Goal: Task Accomplishment & Management: Manage account settings

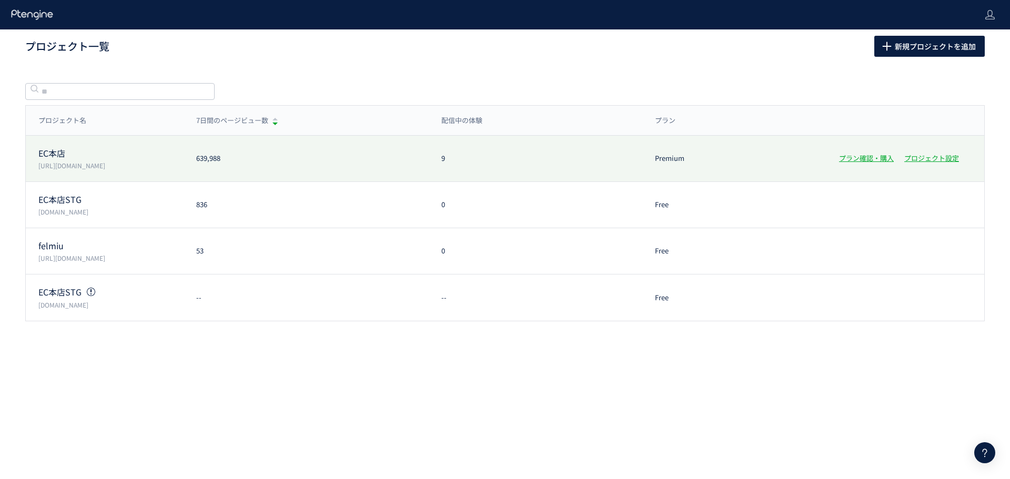
click at [112, 159] on div "EC本店 https://etvos.com" at bounding box center [105, 158] width 158 height 23
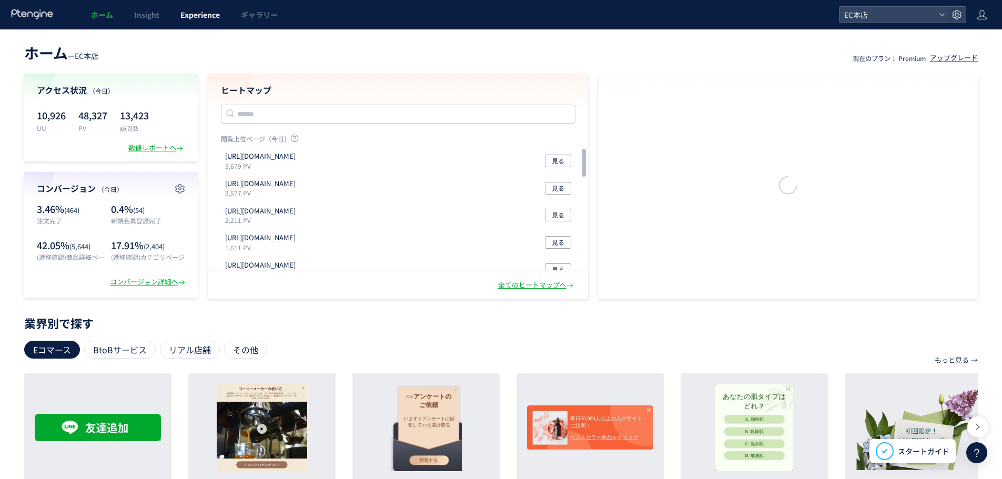
click at [194, 17] on span "Experience" at bounding box center [199, 14] width 39 height 11
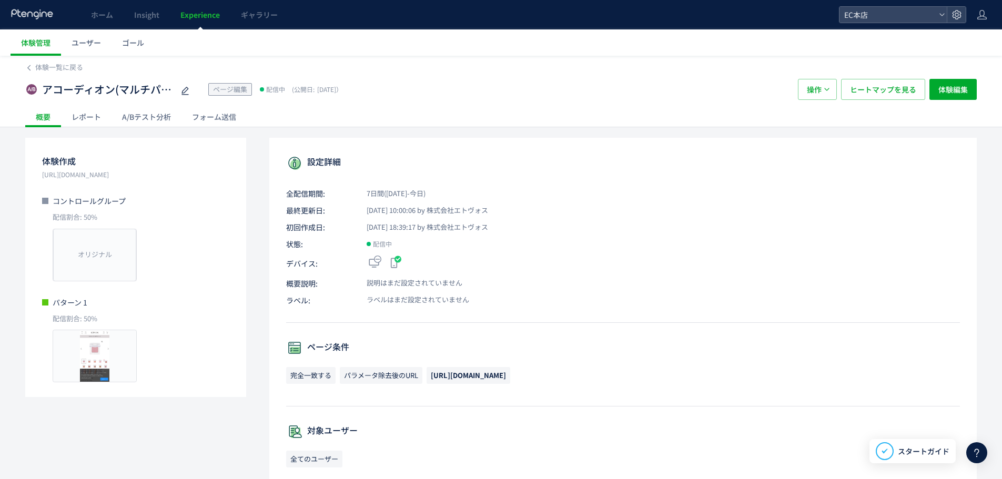
click at [188, 15] on span "Experience" at bounding box center [199, 14] width 39 height 11
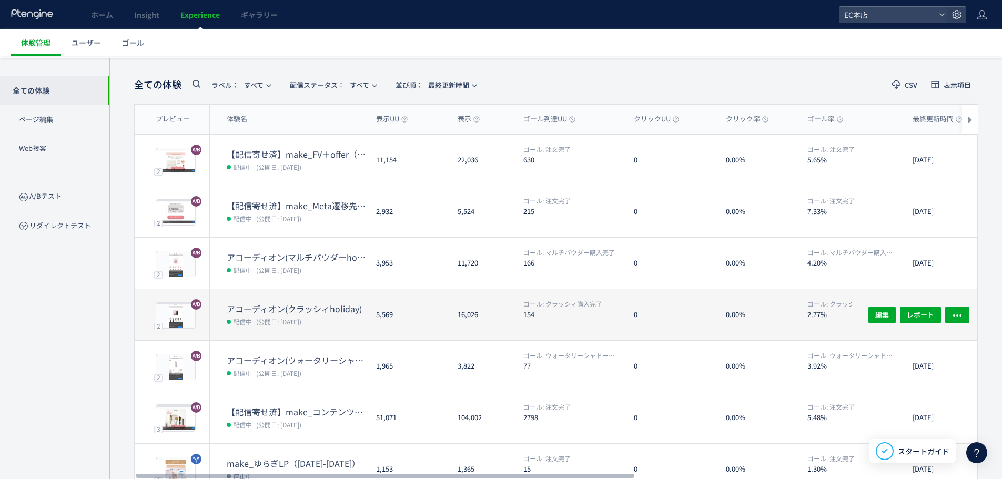
scroll to position [53, 0]
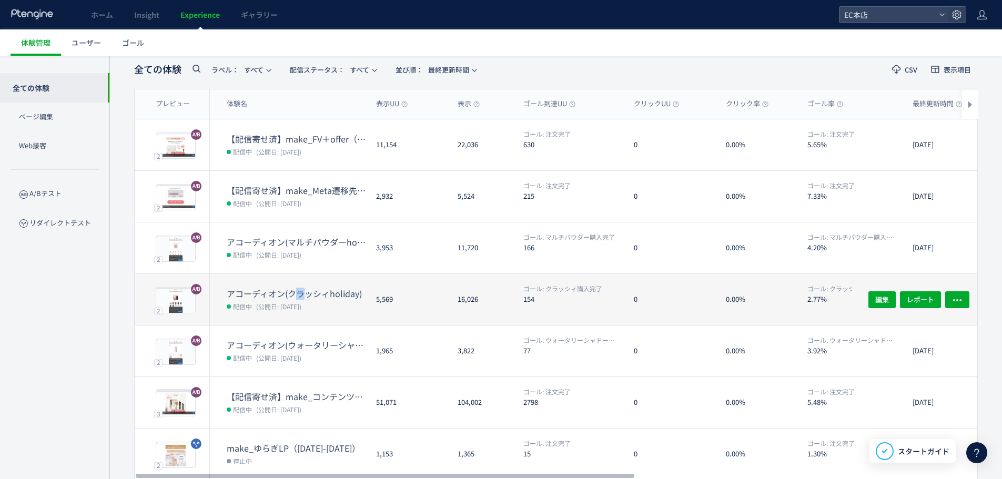
click at [300, 289] on dt "アコーディオン(クラッシィholiday)" at bounding box center [297, 294] width 141 height 12
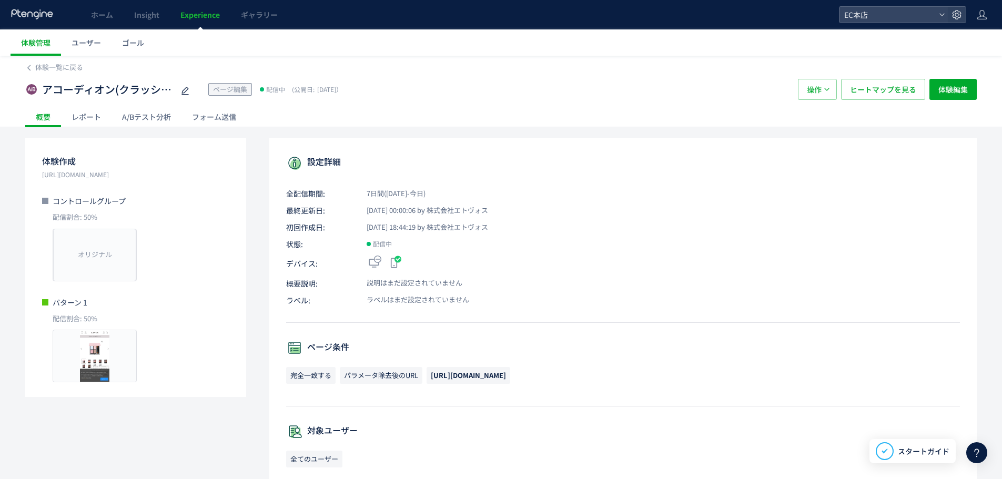
click at [152, 110] on div "A/Bテスト分析" at bounding box center [147, 116] width 70 height 21
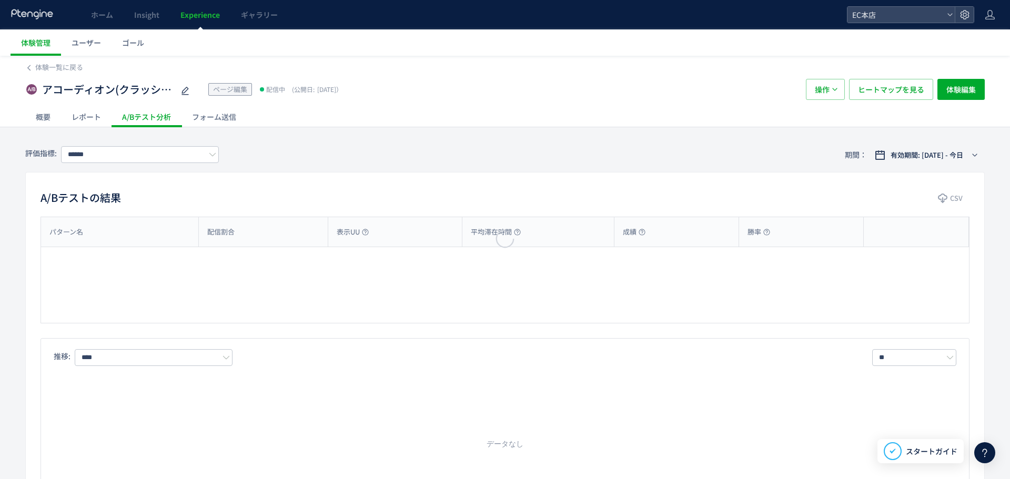
type input "*********"
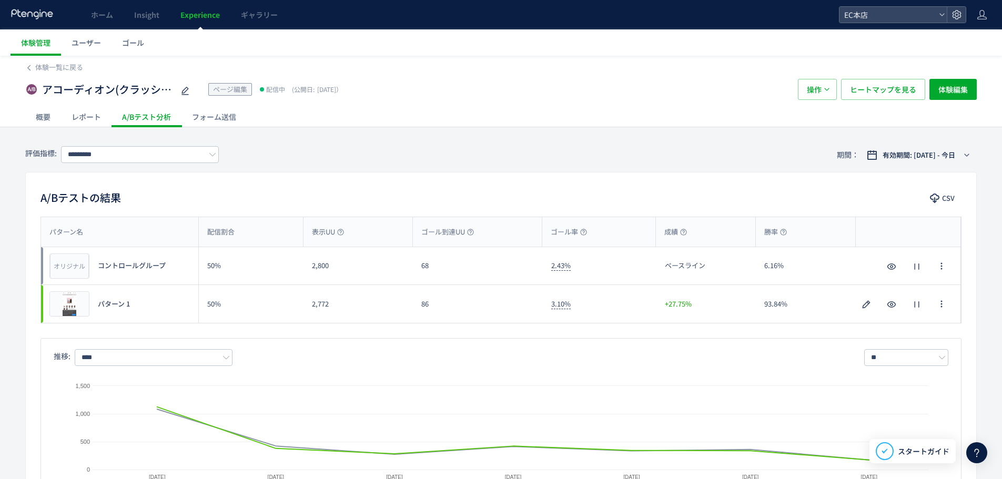
click at [199, 17] on span "Experience" at bounding box center [199, 14] width 39 height 11
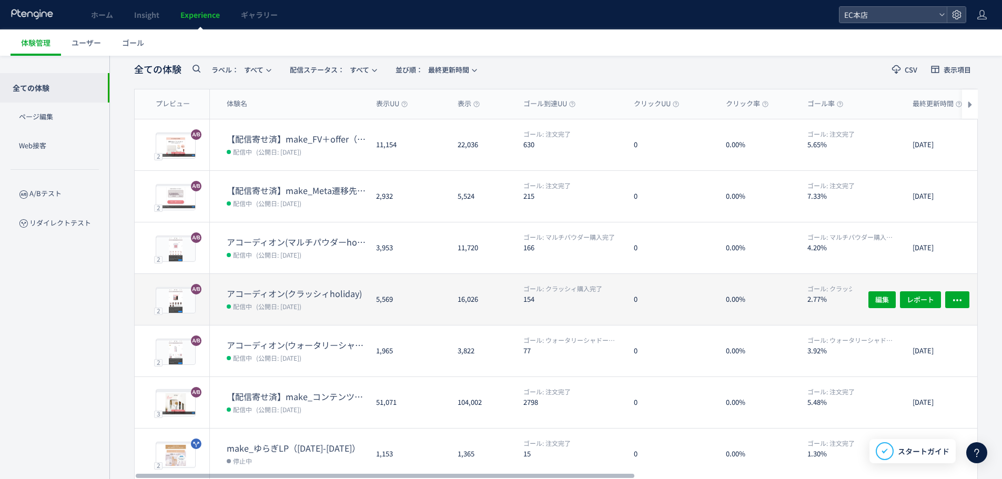
scroll to position [105, 0]
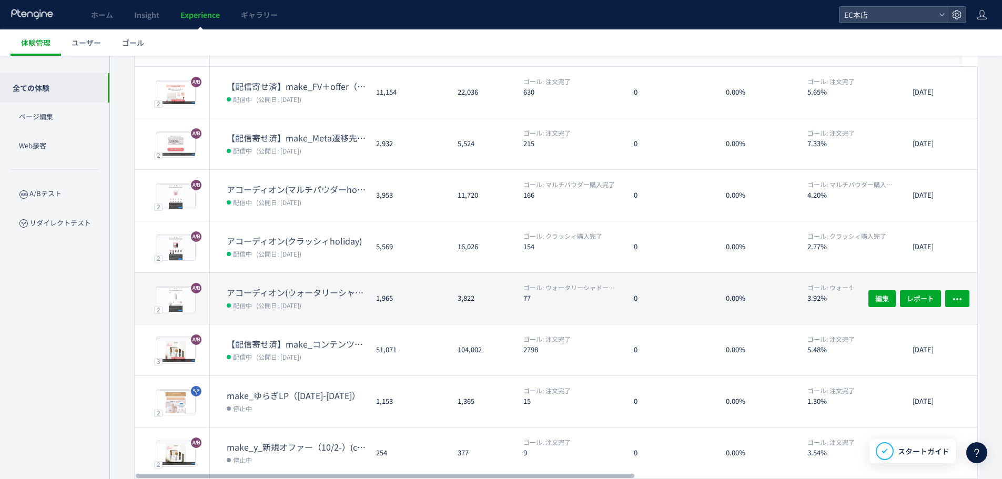
click at [275, 293] on dt "アコーディオン(ウォータリーシャドーholiday)" at bounding box center [297, 293] width 141 height 12
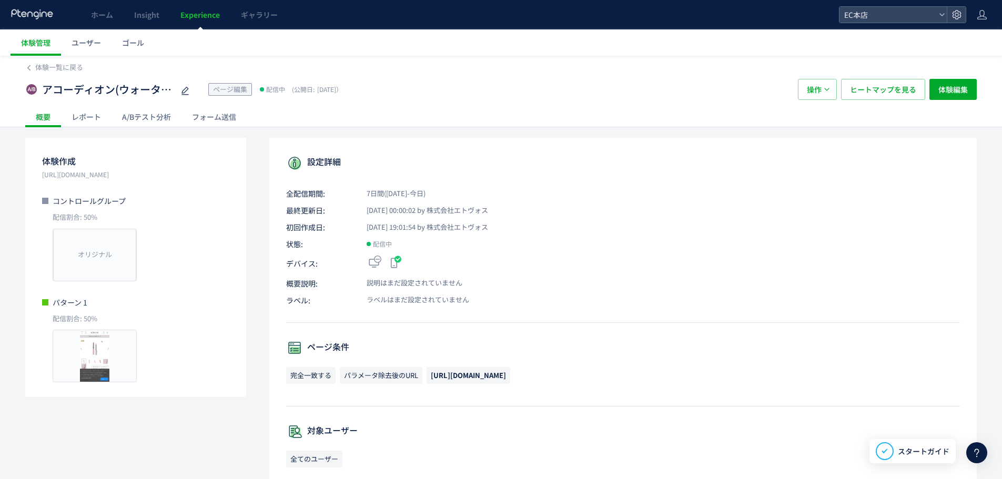
click at [153, 119] on div "A/Bテスト分析" at bounding box center [147, 116] width 70 height 21
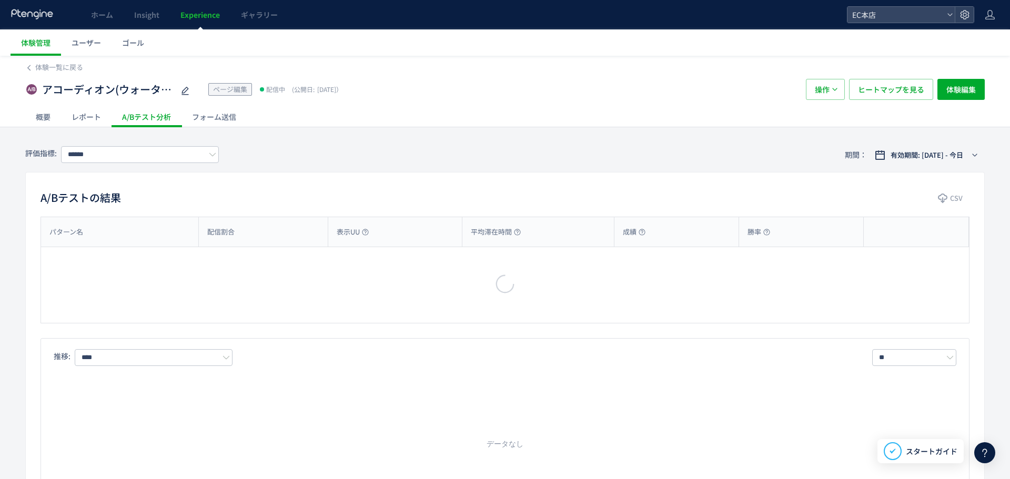
type input "**********"
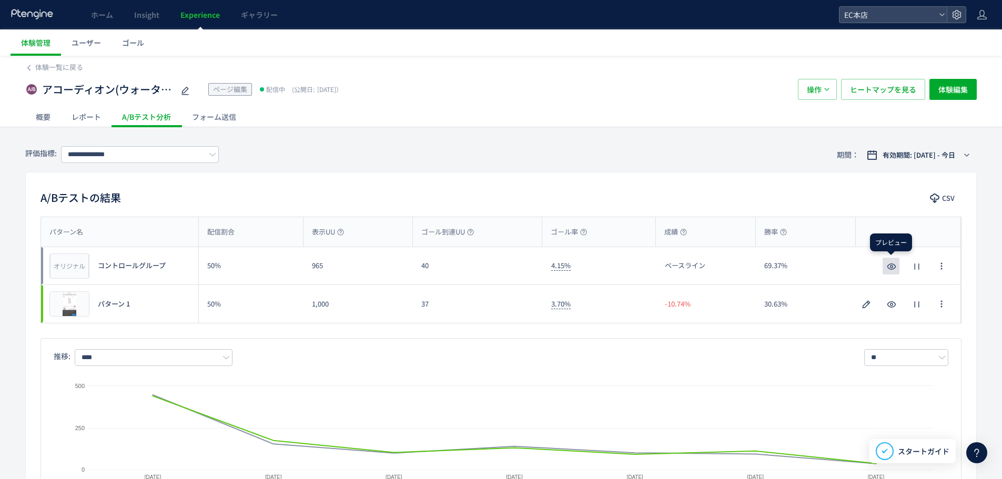
click at [890, 265] on use "button" at bounding box center [891, 267] width 9 height 6
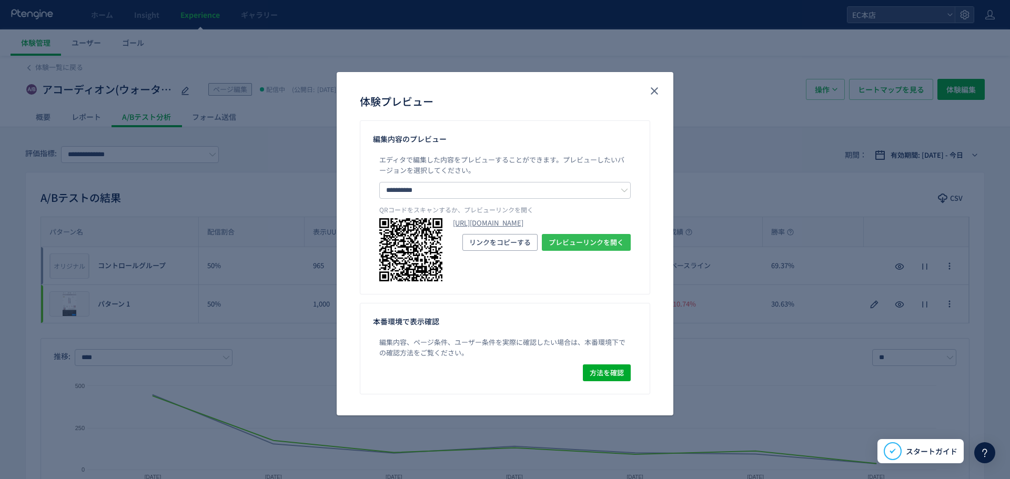
click at [572, 251] on span "プレビューリンクを開く" at bounding box center [586, 242] width 75 height 17
click at [649, 90] on icon "close" at bounding box center [654, 91] width 13 height 13
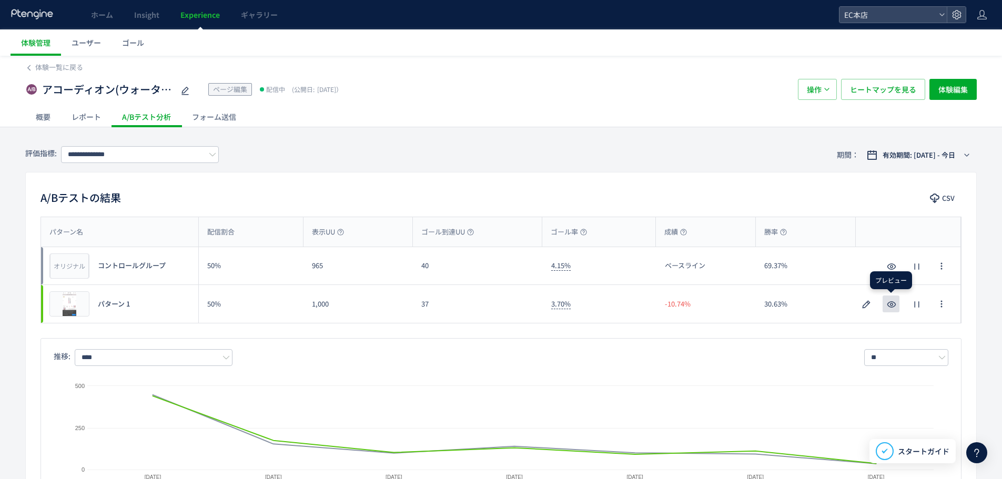
click at [887, 307] on icon "button" at bounding box center [891, 304] width 13 height 13
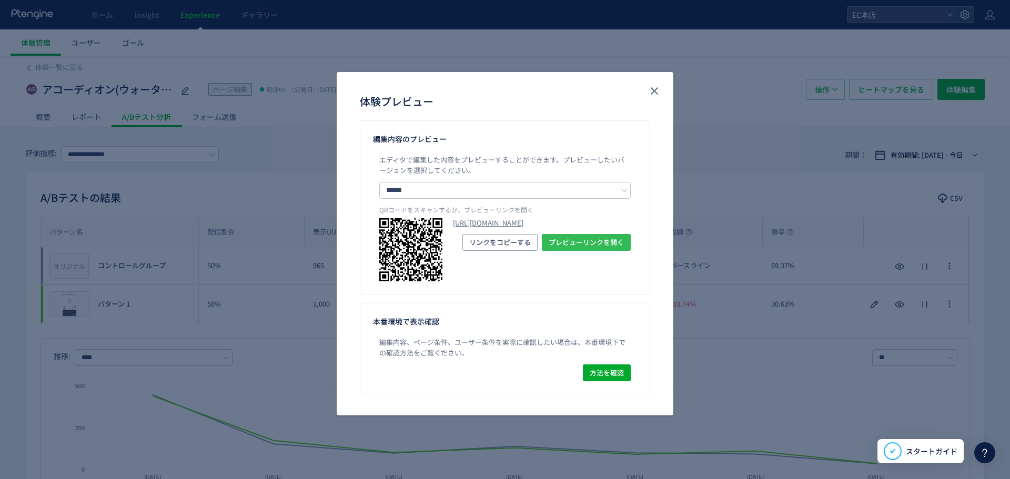
click at [583, 251] on span "プレビューリンクを開く" at bounding box center [586, 242] width 75 height 17
click at [652, 91] on icon "close" at bounding box center [654, 91] width 13 height 13
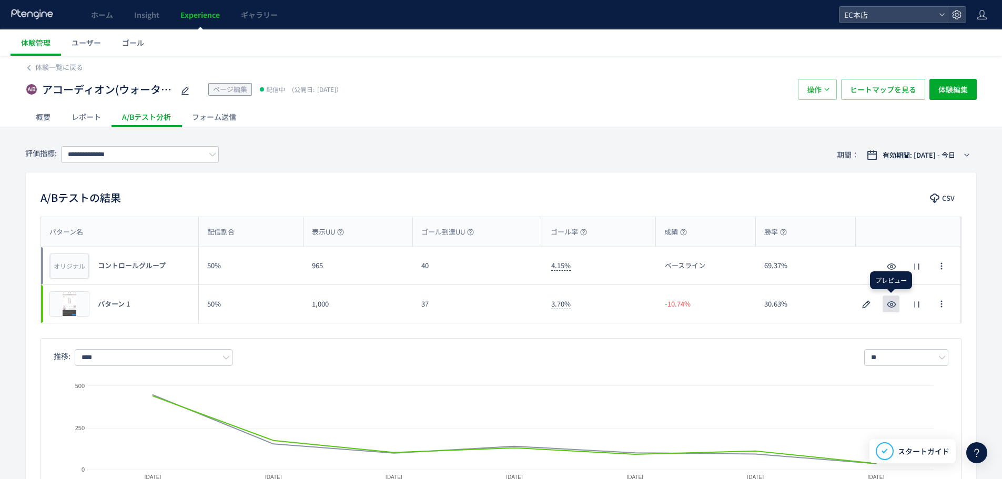
click at [892, 305] on icon "button" at bounding box center [891, 304] width 13 height 13
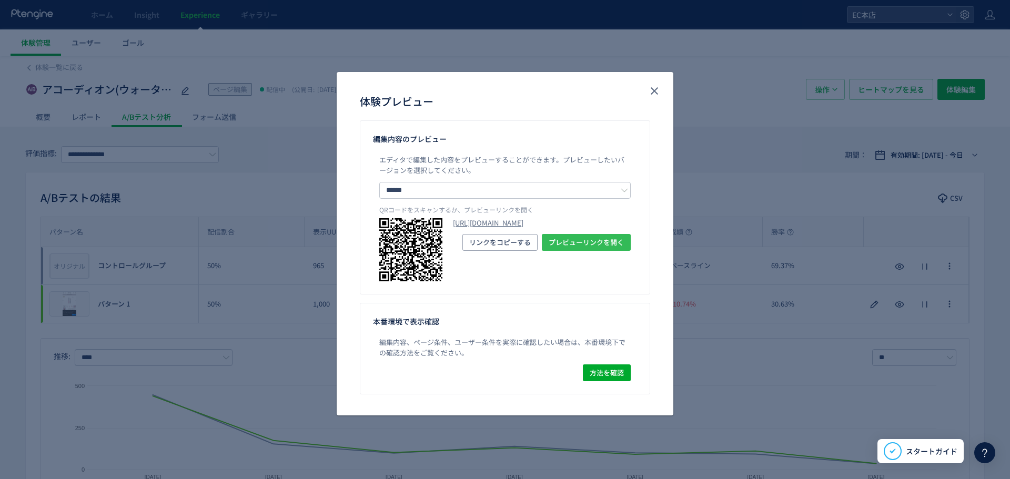
click at [598, 251] on span "プレビューリンクを開く" at bounding box center [586, 242] width 75 height 17
click at [657, 88] on use "close" at bounding box center [654, 90] width 7 height 7
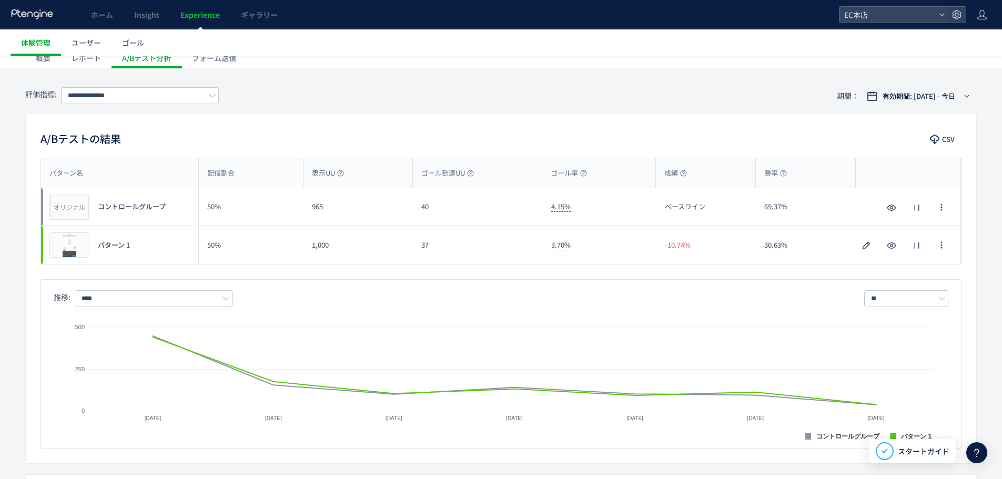
scroll to position [105, 0]
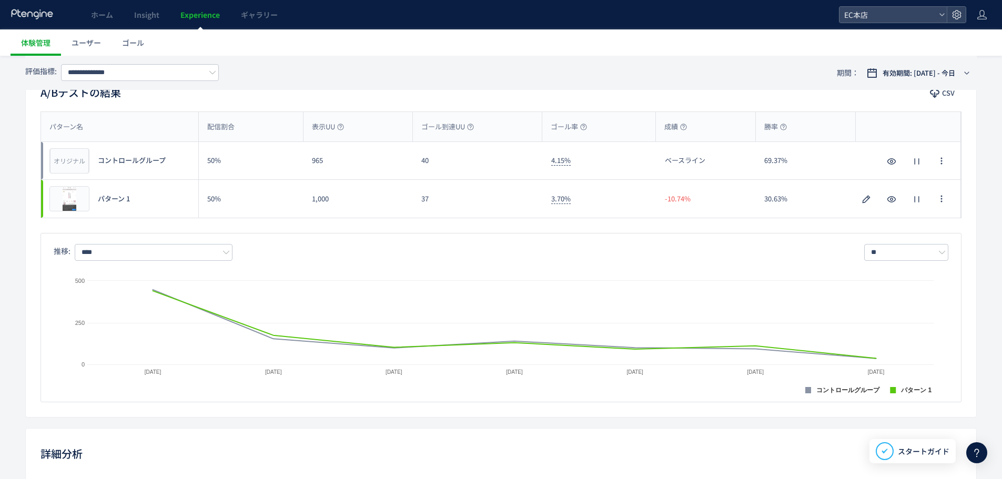
click at [208, 11] on span "Experience" at bounding box center [199, 14] width 39 height 11
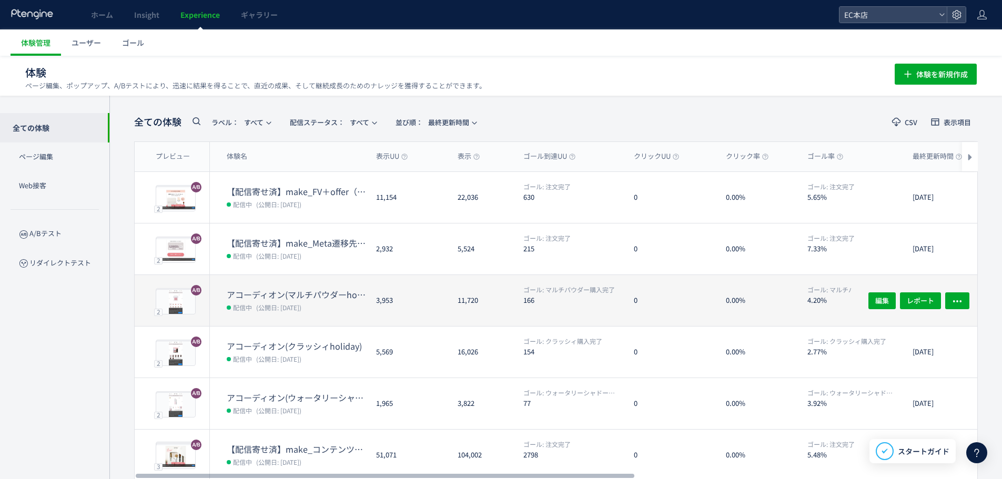
click at [351, 301] on dd "配信中 (公開日: 2025/10/08)" at bounding box center [297, 307] width 141 height 14
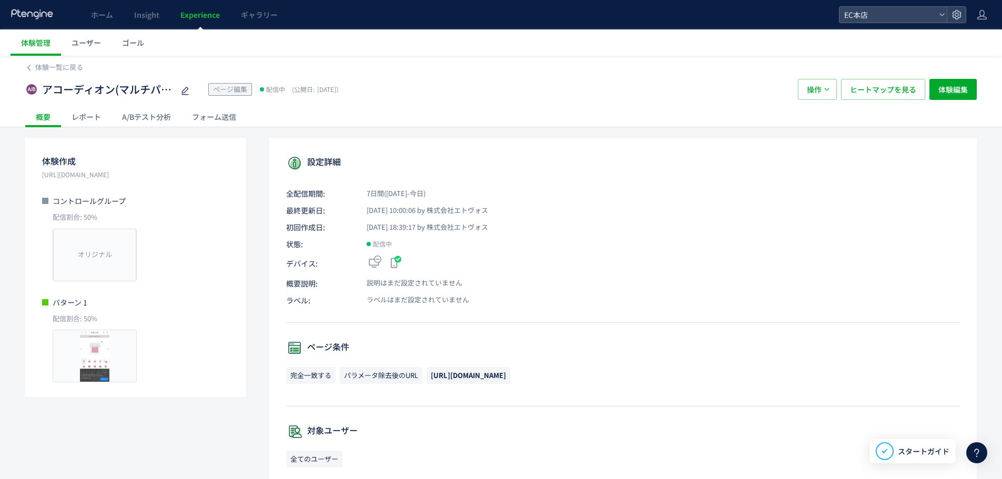
click at [154, 111] on div "A/Bテスト分析" at bounding box center [147, 116] width 70 height 21
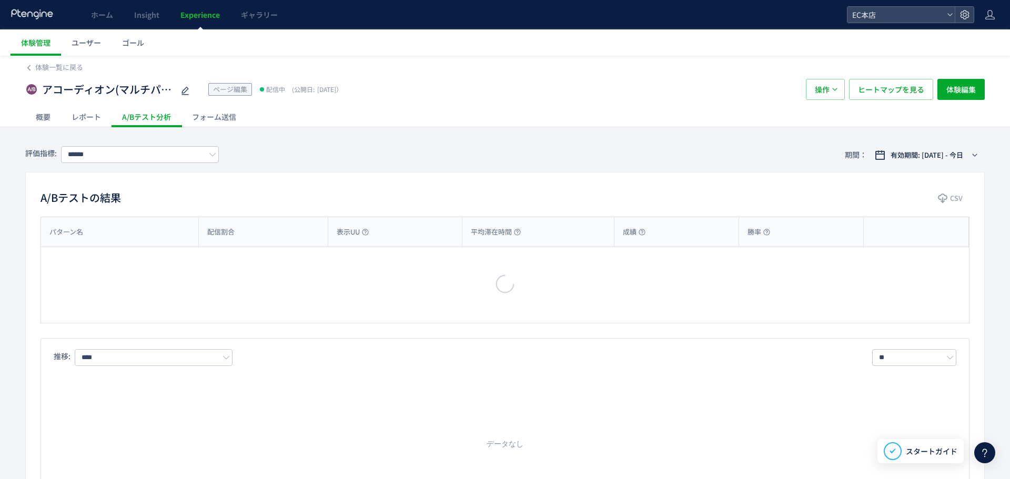
type input "**********"
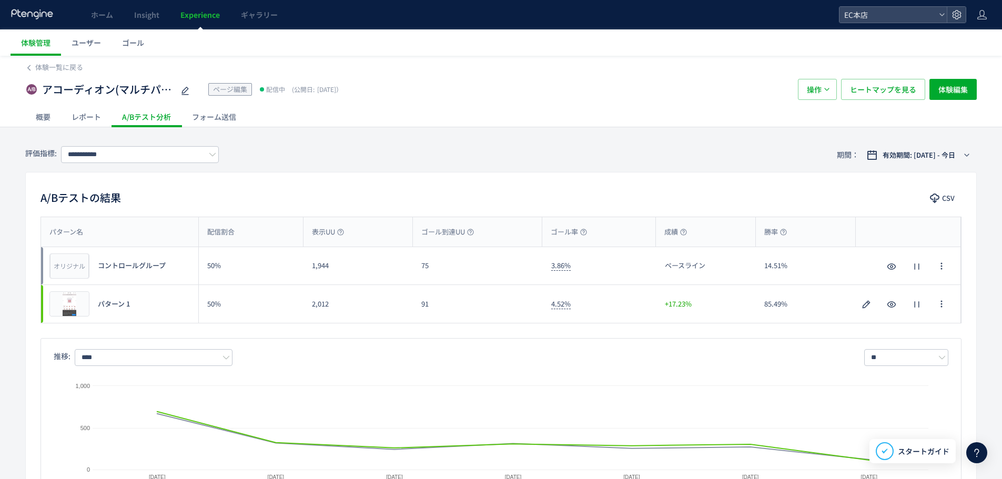
click at [193, 10] on span "Experience" at bounding box center [199, 14] width 39 height 11
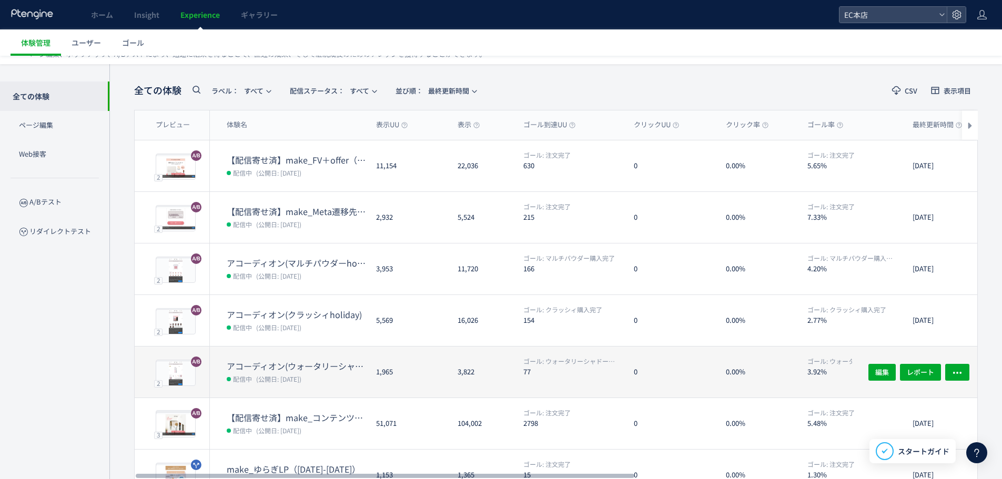
scroll to position [53, 0]
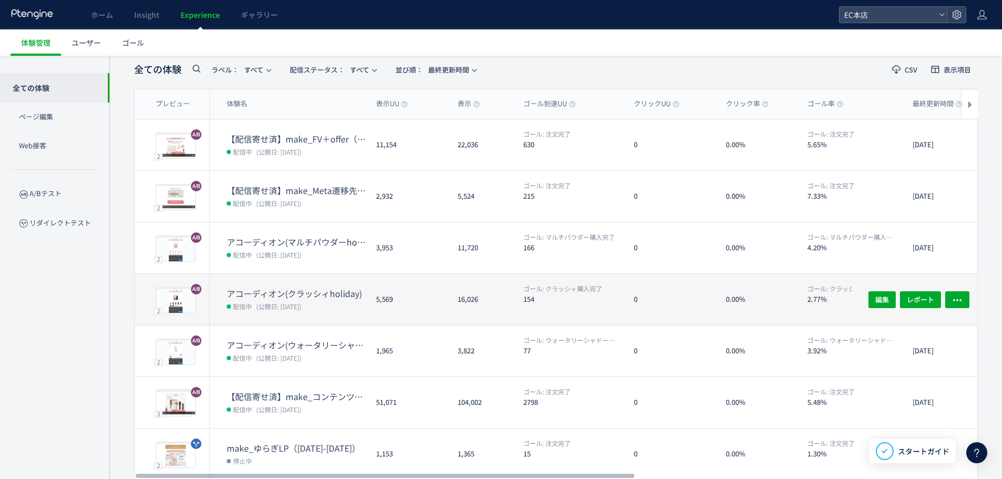
click at [344, 292] on dt "アコーディオン(クラッシィholiday)" at bounding box center [297, 294] width 141 height 12
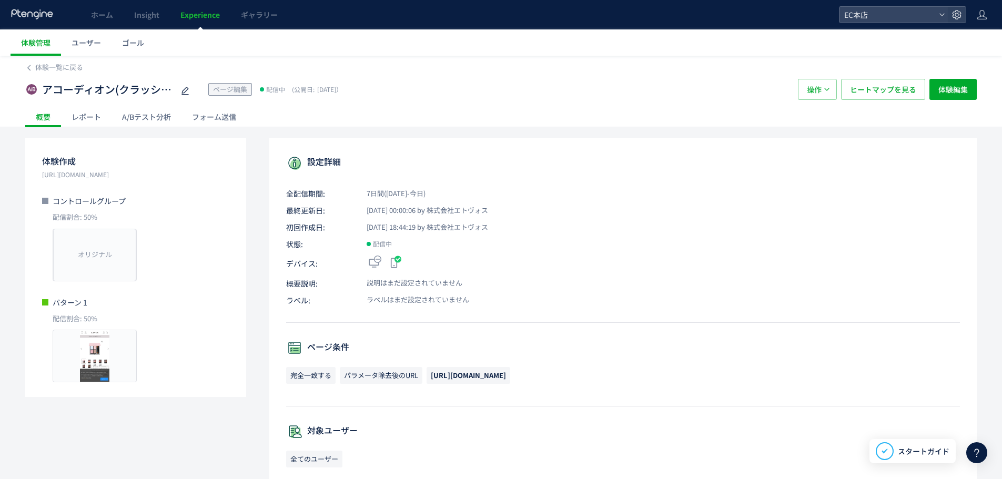
click at [154, 119] on div "A/Bテスト分析" at bounding box center [147, 116] width 70 height 21
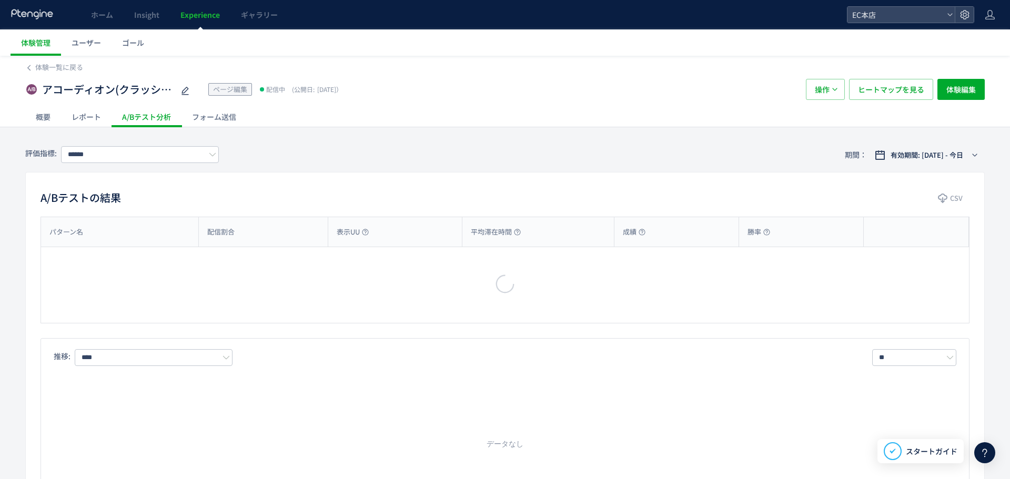
type input "*********"
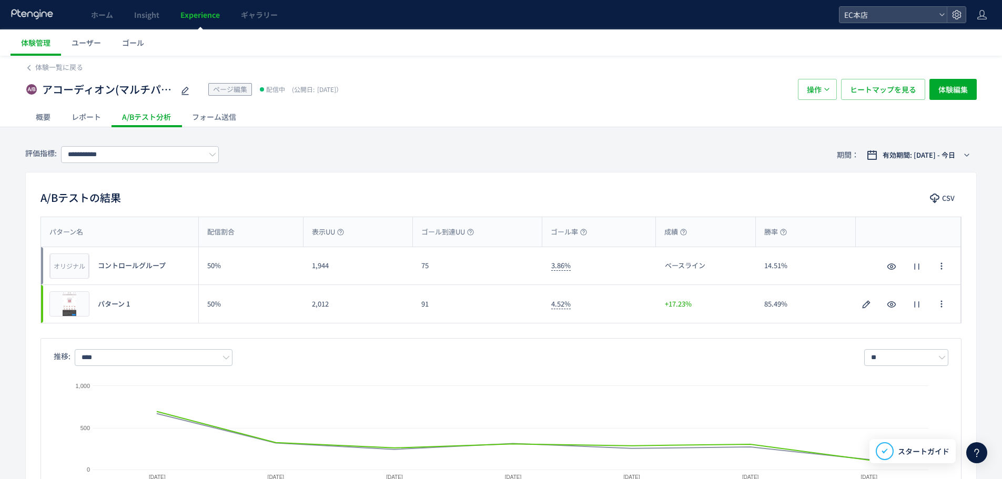
click at [29, 117] on div "概要" at bounding box center [43, 116] width 36 height 21
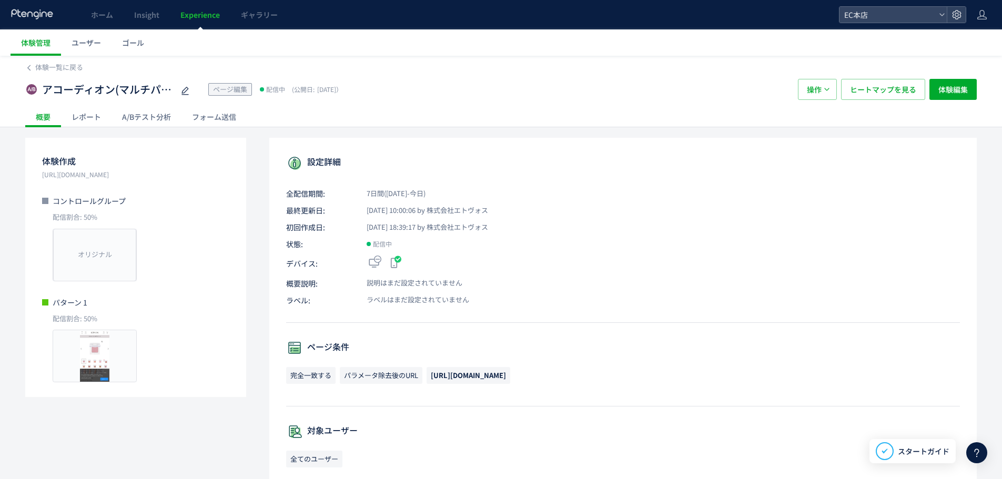
click at [88, 118] on div "レポート" at bounding box center [86, 116] width 50 height 21
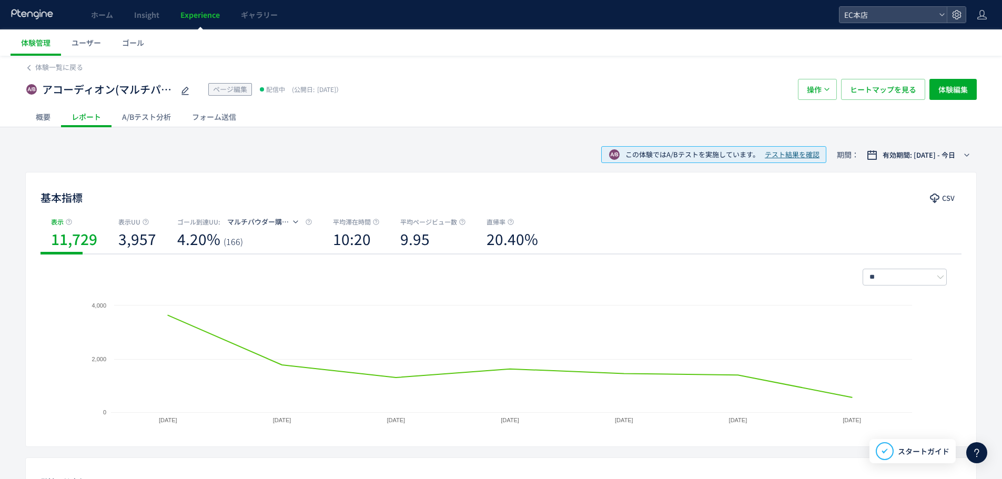
click at [145, 118] on div "A/Bテスト分析" at bounding box center [147, 116] width 70 height 21
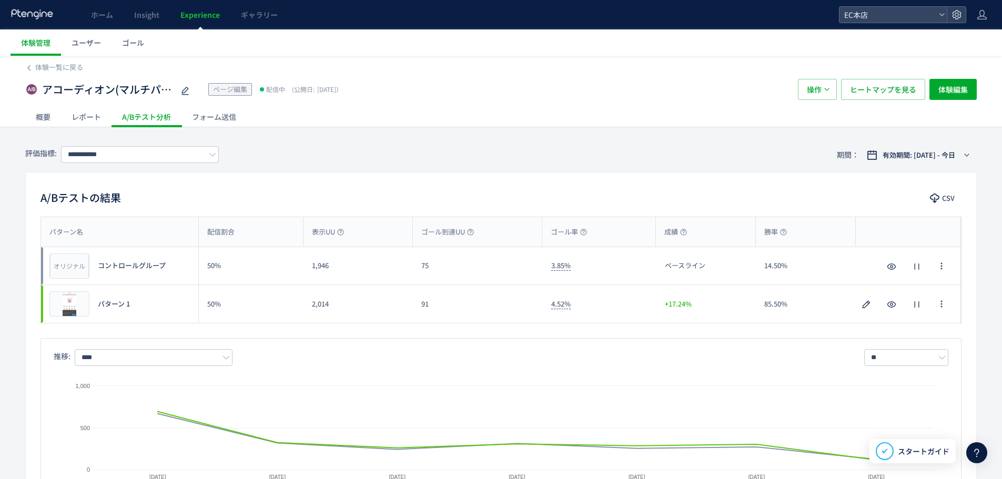
click at [92, 118] on div "レポート" at bounding box center [86, 116] width 50 height 21
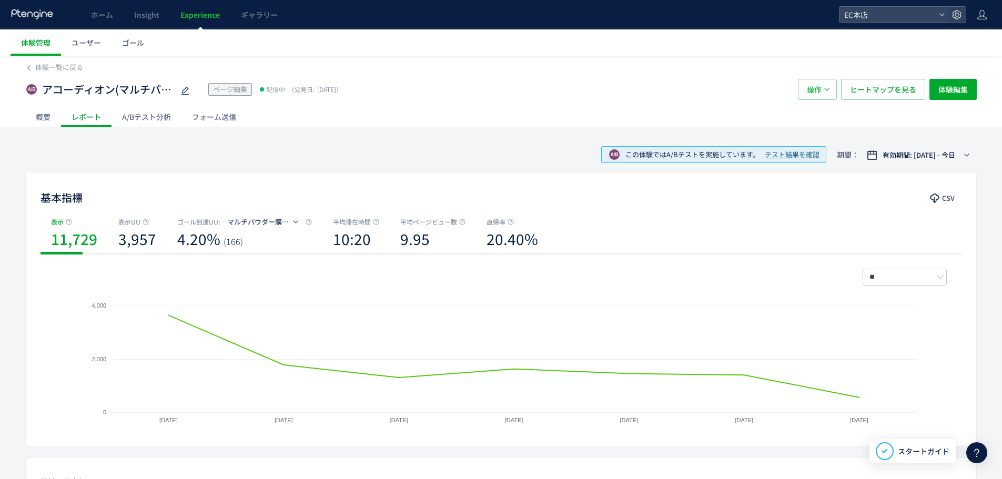
click at [153, 110] on div "A/Bテスト分析" at bounding box center [147, 116] width 70 height 21
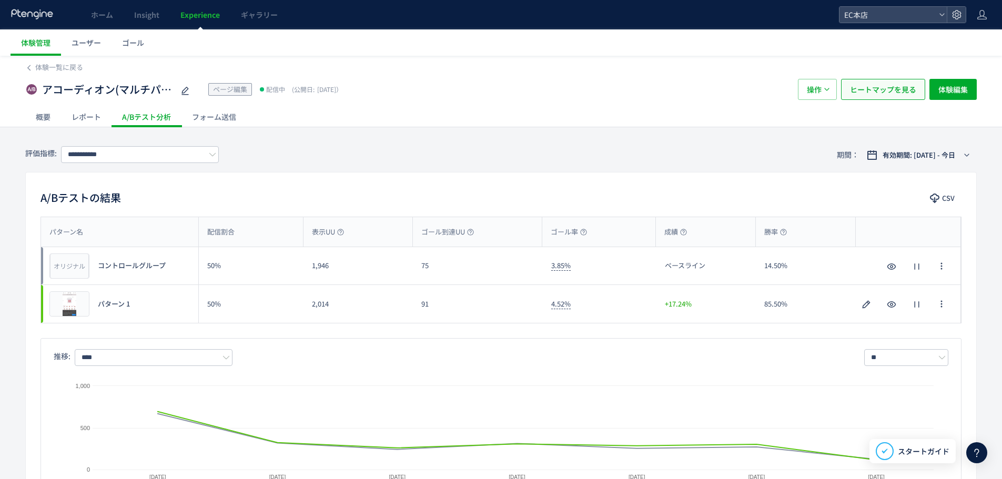
click at [890, 90] on span "ヒートマップを見る" at bounding box center [883, 89] width 66 height 21
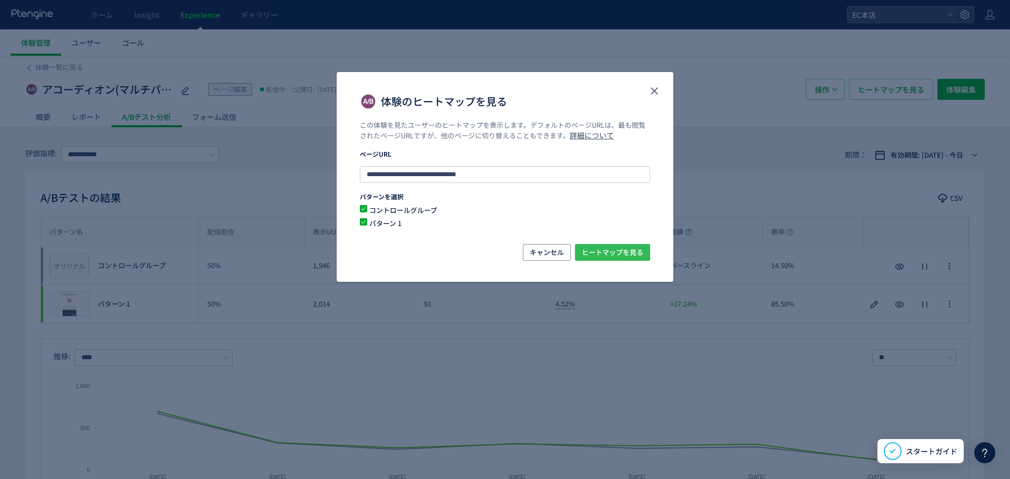
click at [601, 246] on span "ヒートマップを見る" at bounding box center [613, 252] width 62 height 17
click at [647, 88] on button "close" at bounding box center [654, 91] width 17 height 17
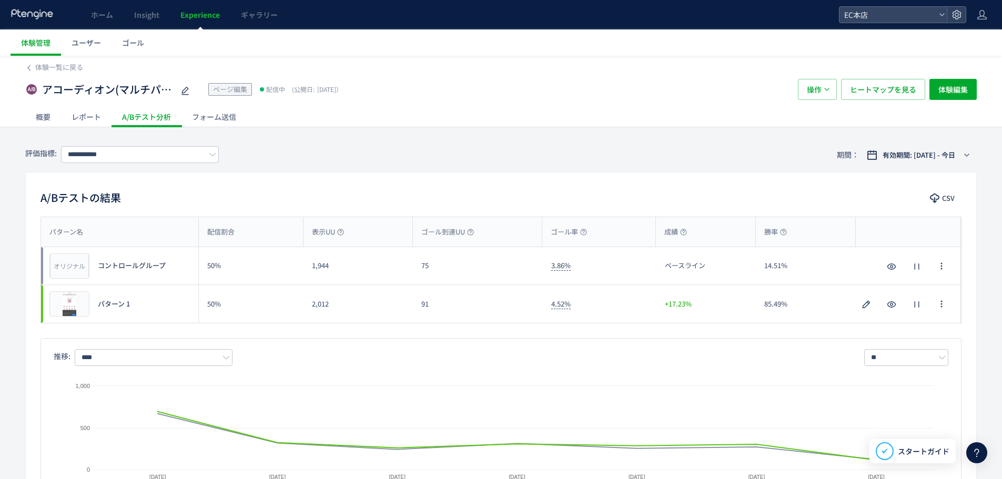
click at [207, 23] on link "Experience" at bounding box center [200, 14] width 60 height 29
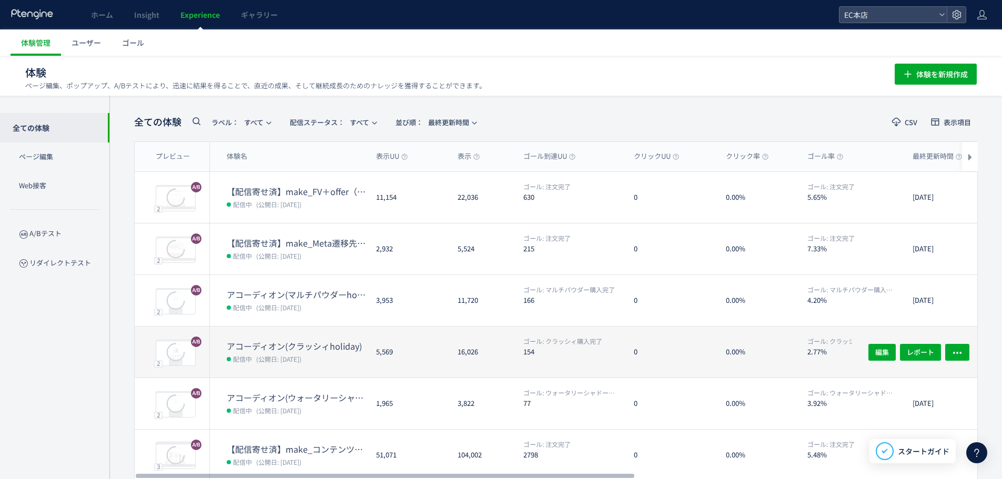
click at [298, 345] on dt "アコーディオン(クラッシィholiday)" at bounding box center [297, 346] width 141 height 12
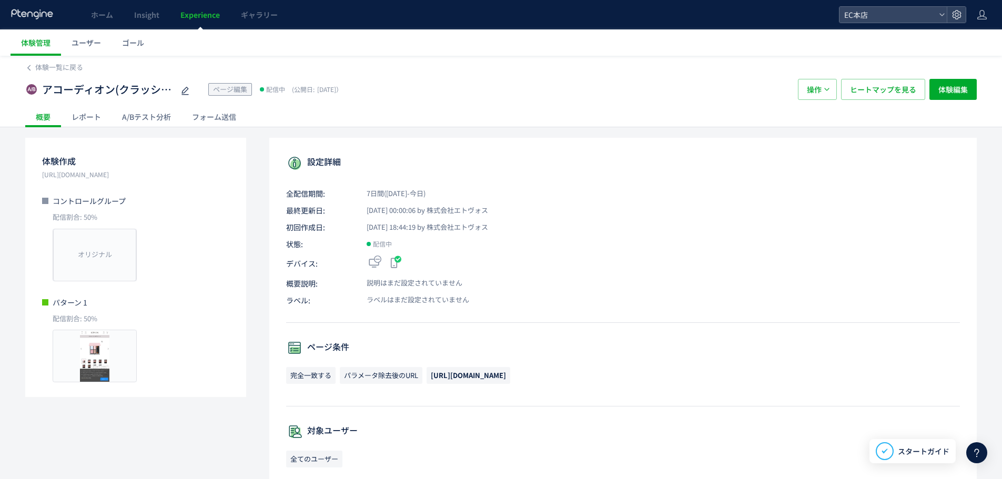
click at [164, 114] on div "A/Bテスト分析" at bounding box center [147, 116] width 70 height 21
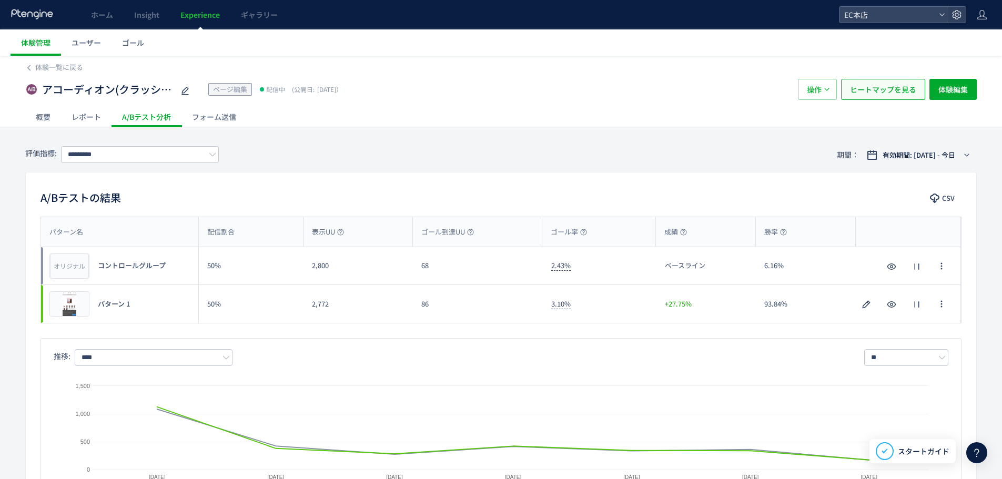
click at [904, 92] on span "ヒートマップを見る" at bounding box center [883, 89] width 66 height 21
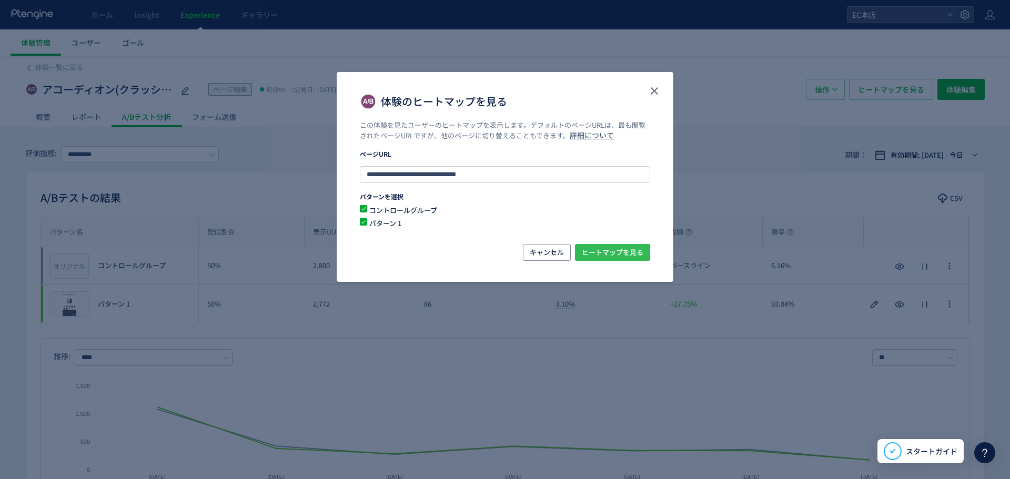
click at [617, 250] on span "ヒートマップを見る" at bounding box center [613, 252] width 62 height 17
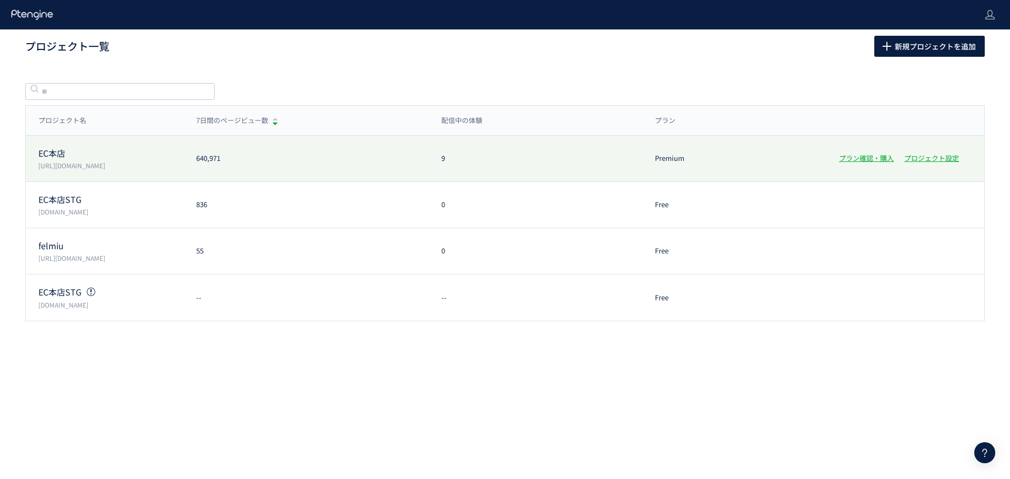
click at [104, 156] on p "EC本店" at bounding box center [110, 153] width 145 height 12
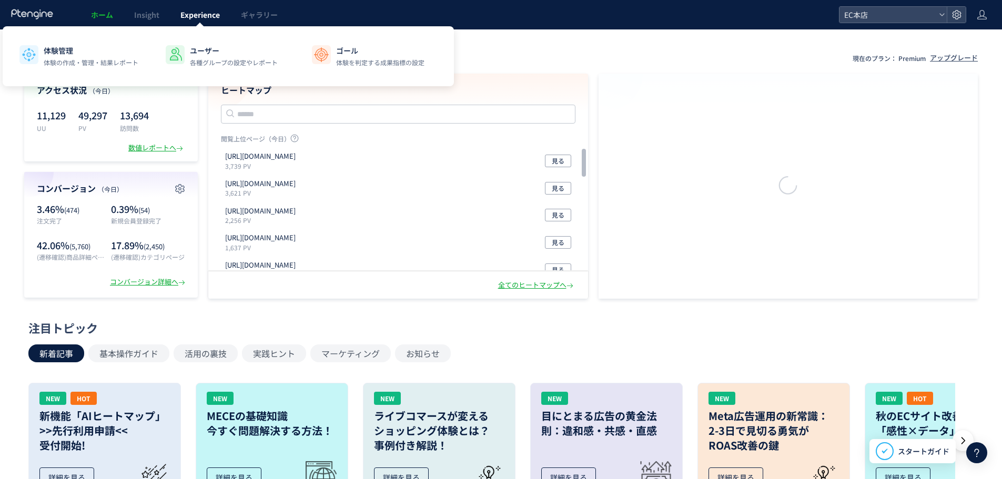
click at [221, 18] on link "Experience" at bounding box center [200, 14] width 60 height 29
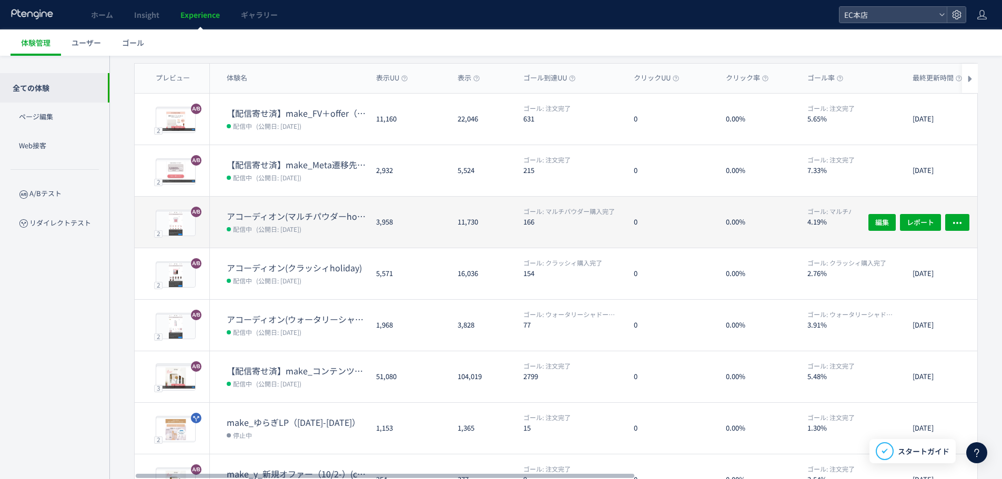
scroll to position [105, 0]
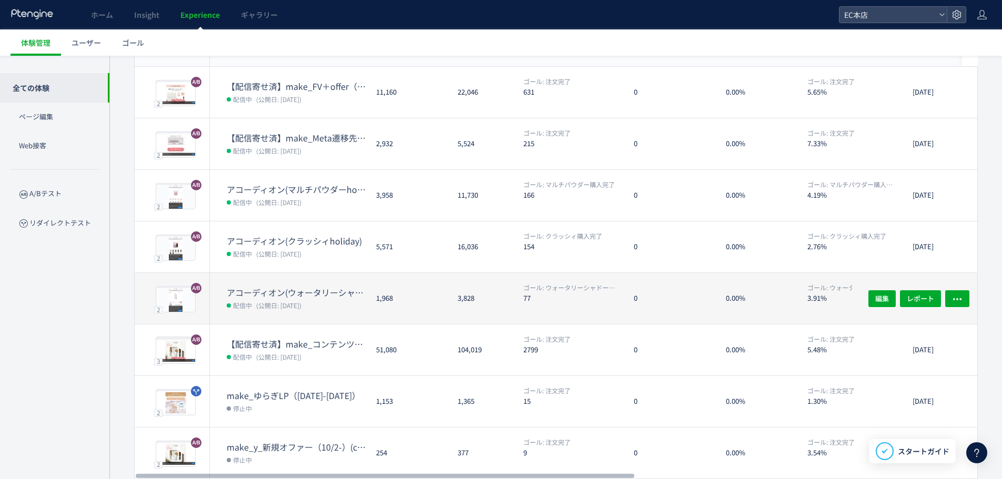
click at [275, 291] on dt "アコーディオン(ウォータリーシャドーholiday)" at bounding box center [297, 293] width 141 height 12
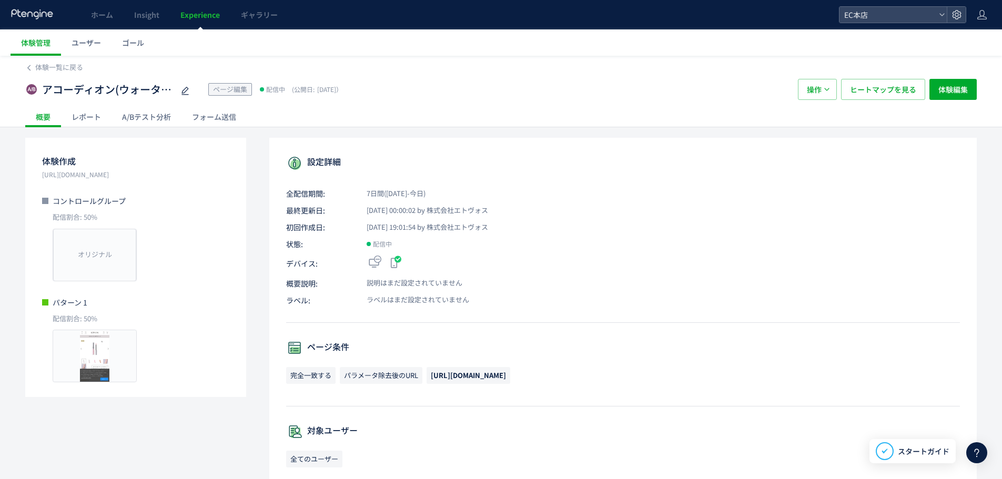
click at [168, 124] on div "A/Bテスト分析" at bounding box center [147, 116] width 70 height 21
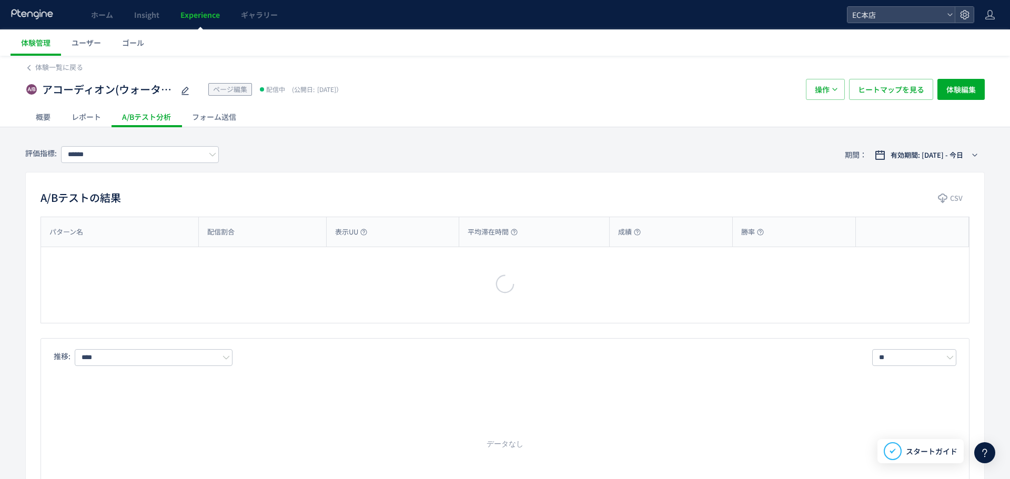
type input "**********"
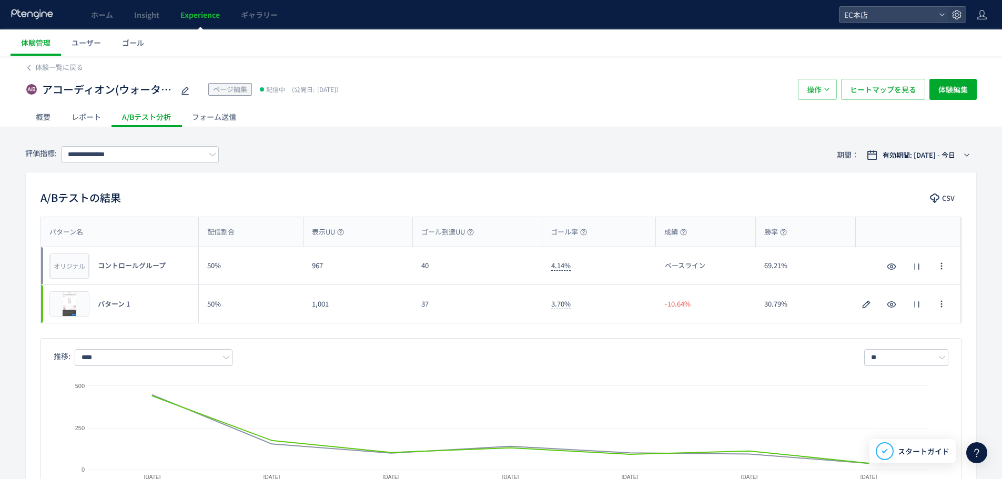
click at [460, 96] on div "アコーディオン(ウォータリーシャドーholiday) ページ編集 配信中 (公開日: [DATE]）" at bounding box center [406, 89] width 762 height 21
click at [185, 11] on span "Experience" at bounding box center [199, 14] width 39 height 11
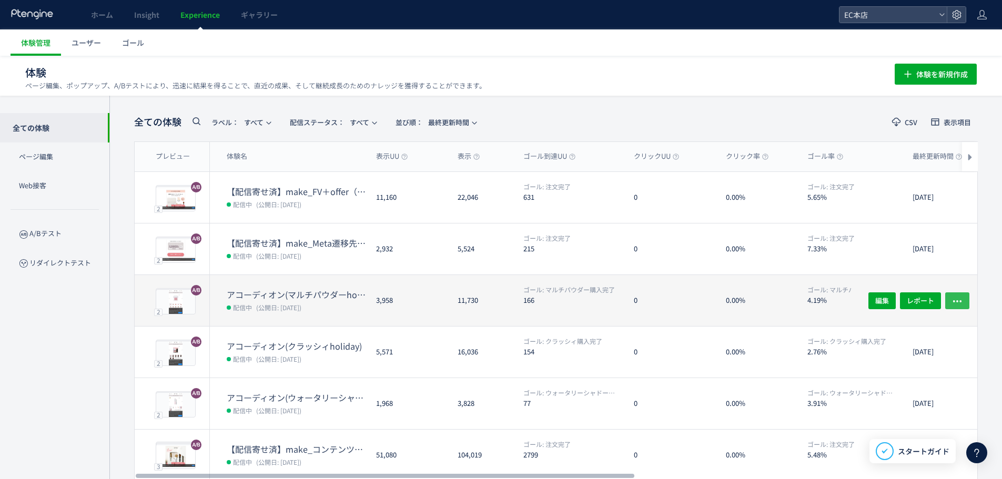
click at [956, 300] on icon "button" at bounding box center [957, 301] width 11 height 11
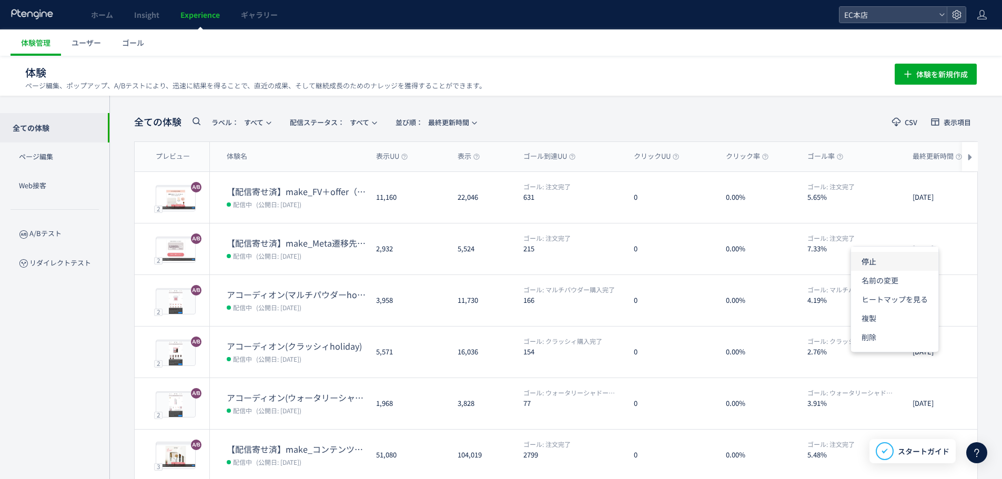
click at [887, 260] on li "停止" at bounding box center [894, 261] width 87 height 19
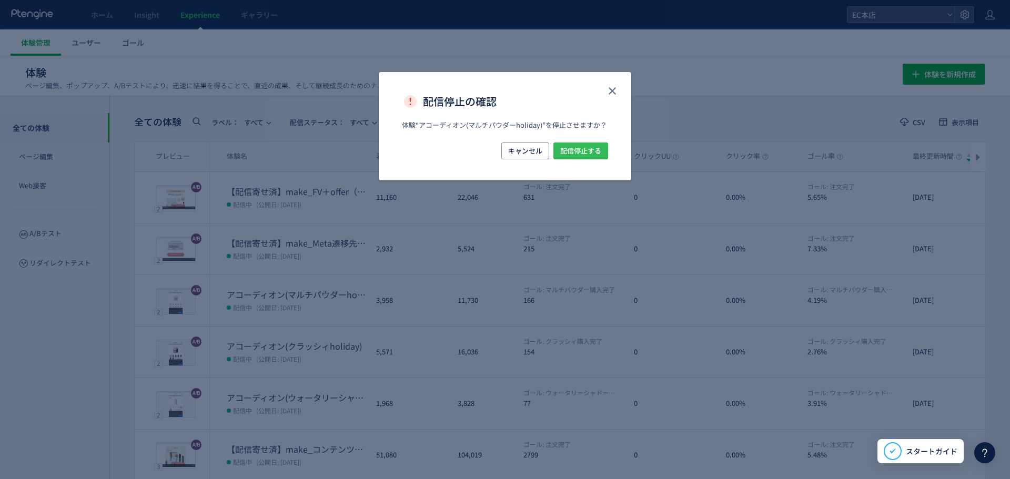
click at [575, 153] on span "配信停止する" at bounding box center [580, 151] width 41 height 17
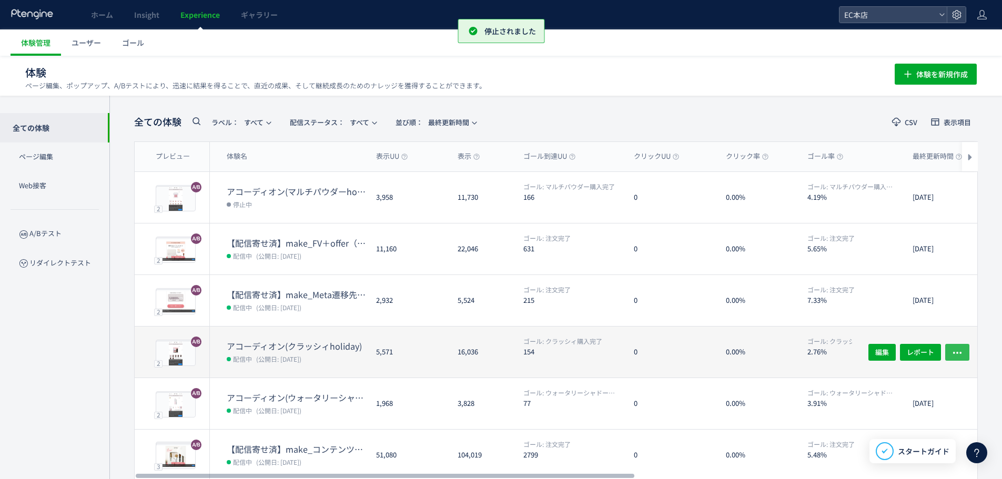
click at [961, 355] on icon "button" at bounding box center [957, 352] width 11 height 11
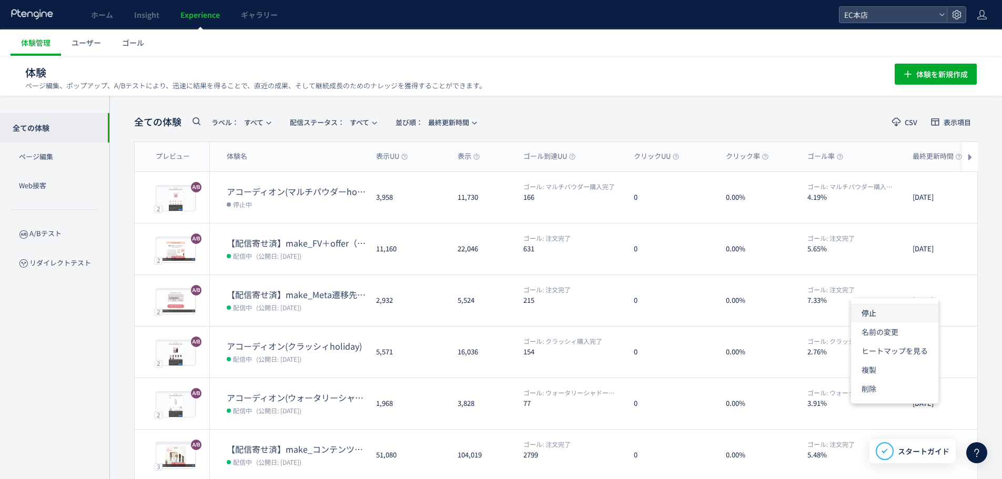
click at [883, 315] on li "停止" at bounding box center [894, 312] width 87 height 19
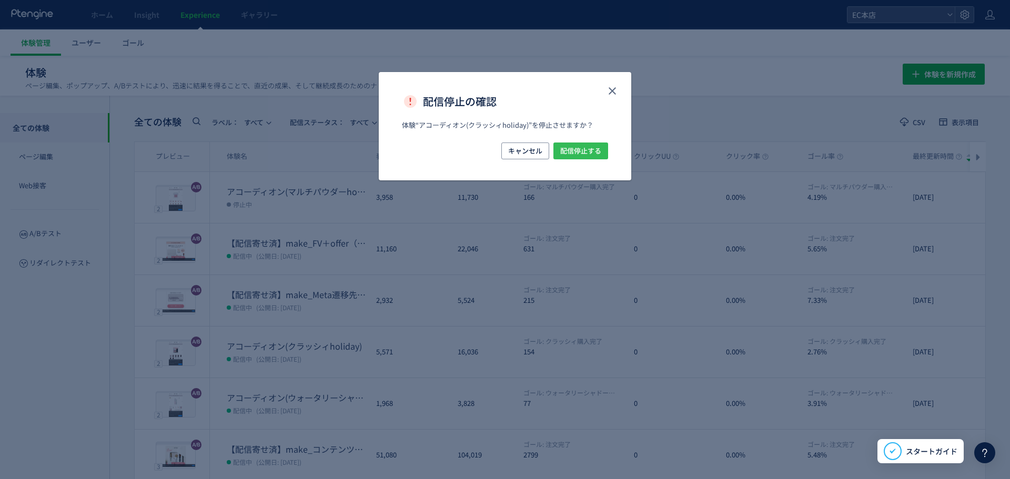
click at [581, 154] on span "配信停止する" at bounding box center [580, 151] width 41 height 17
